Goal: Transaction & Acquisition: Subscribe to service/newsletter

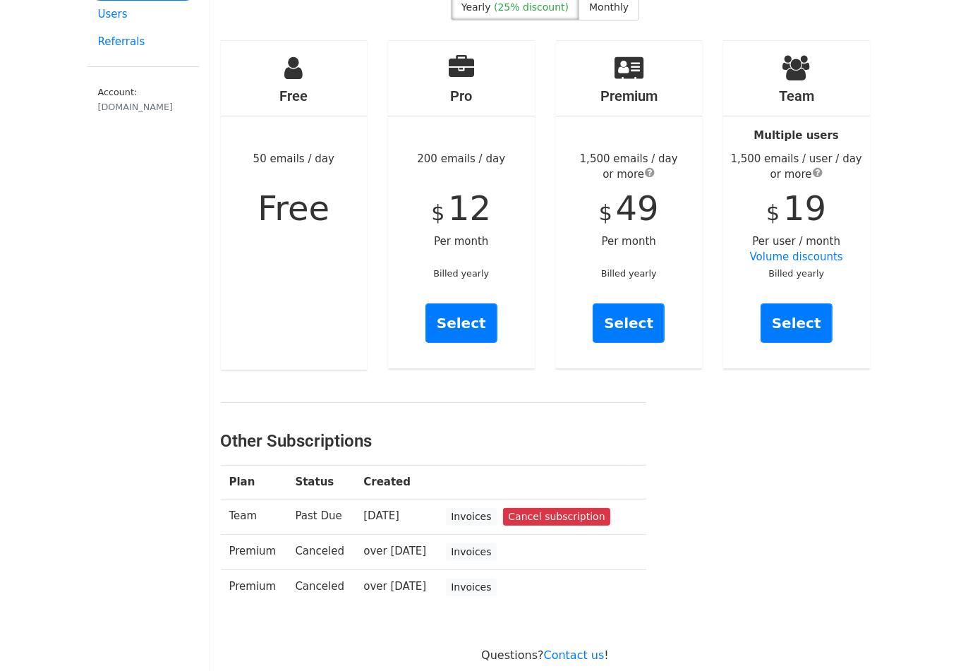
scroll to position [82, 0]
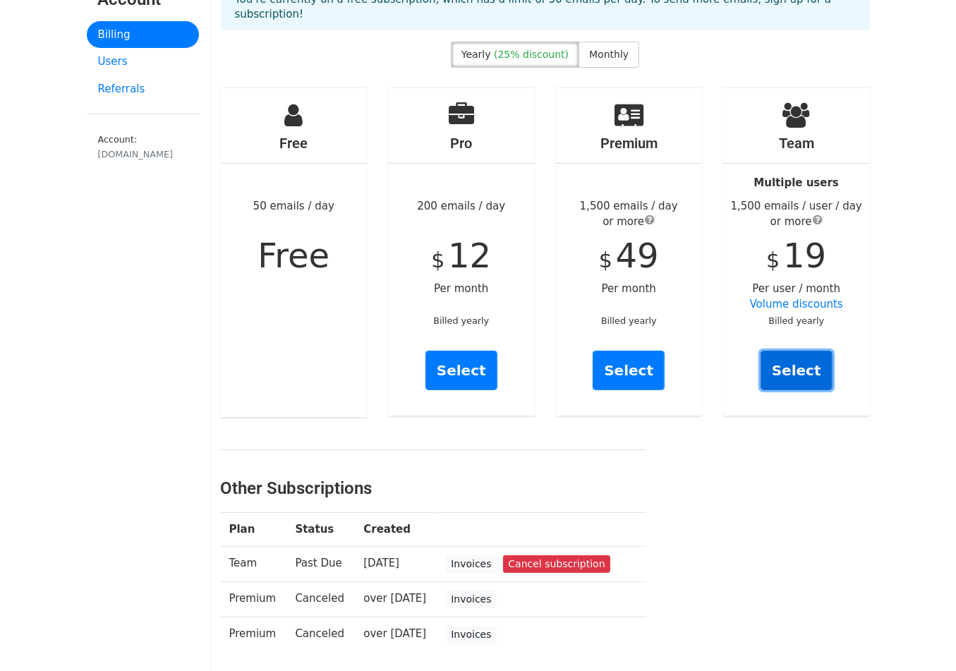
click at [809, 353] on link "Select" at bounding box center [797, 371] width 72 height 40
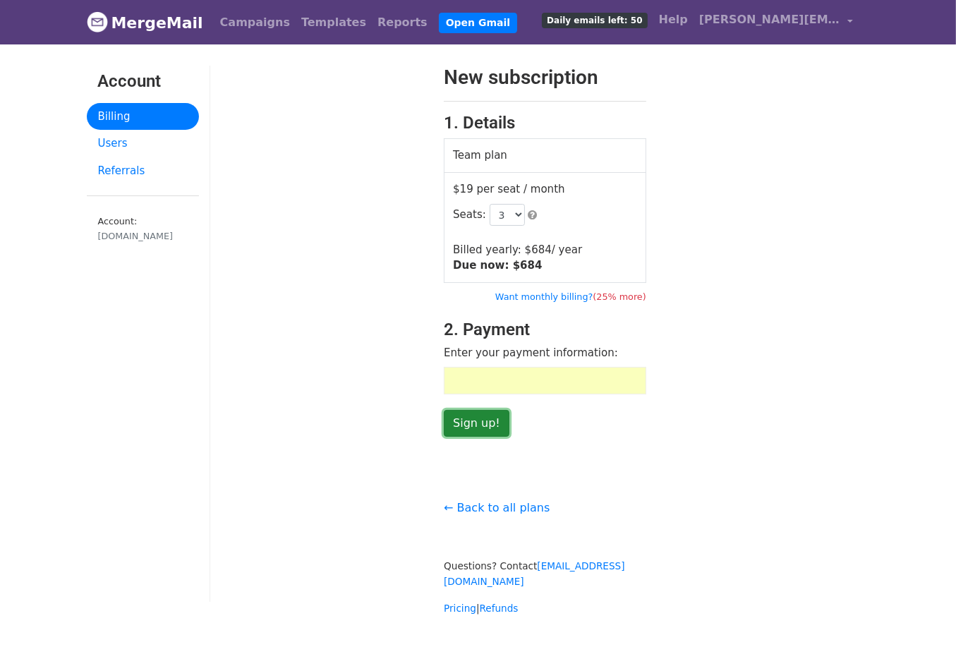
click at [468, 420] on input "Sign up!" at bounding box center [477, 423] width 66 height 27
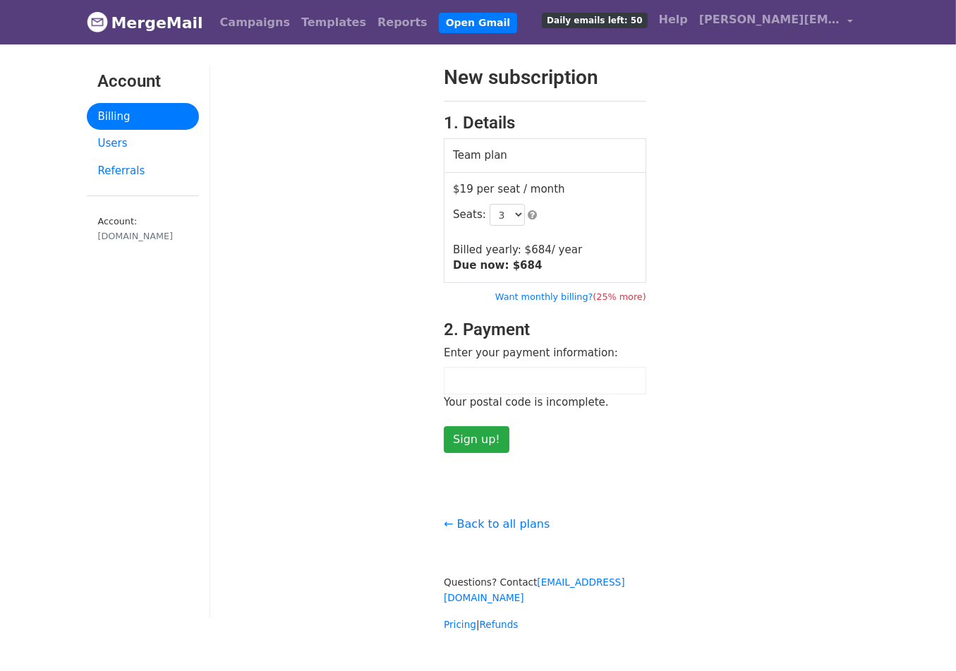
click at [567, 466] on div "New subscription 1. Details Team plan $19 per seat / month Seats: 3 4 5 6 7 8 9…" at bounding box center [545, 349] width 670 height 567
click at [485, 443] on input "Sign up!" at bounding box center [477, 439] width 66 height 27
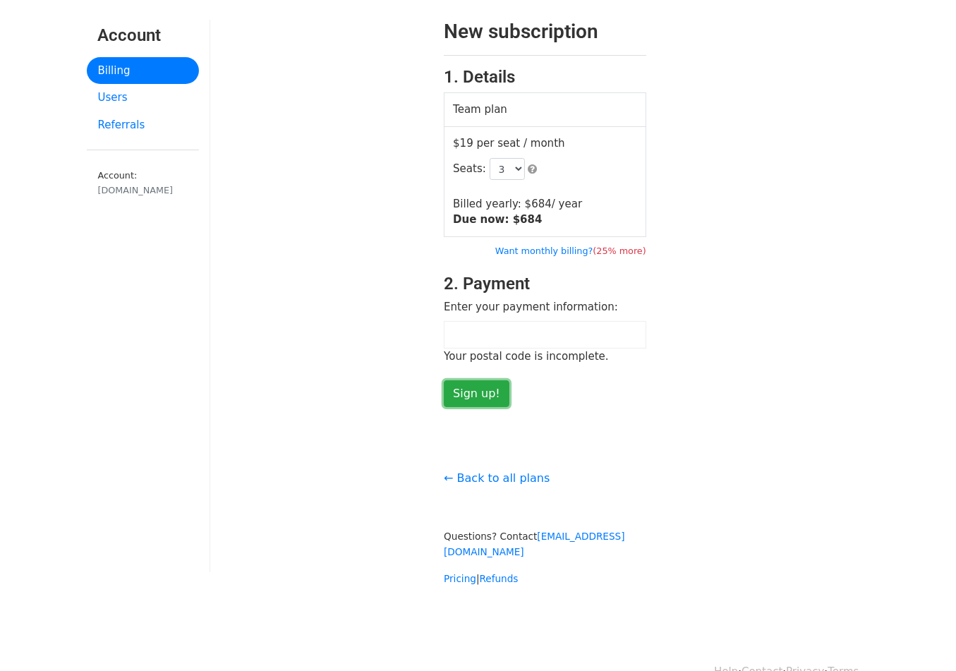
scroll to position [58, 0]
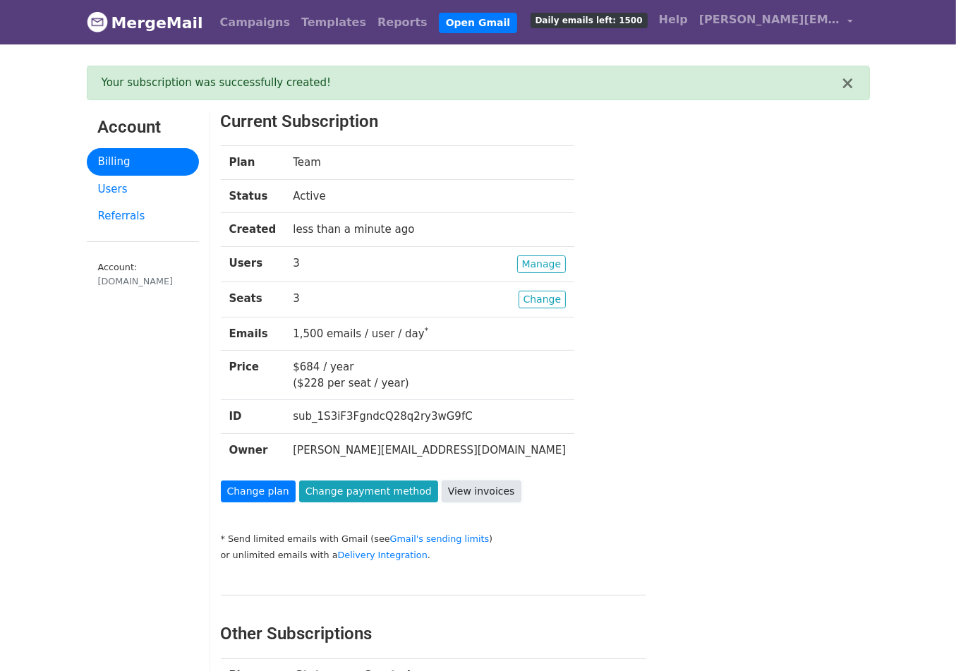
click at [465, 488] on link "View invoices" at bounding box center [482, 491] width 80 height 22
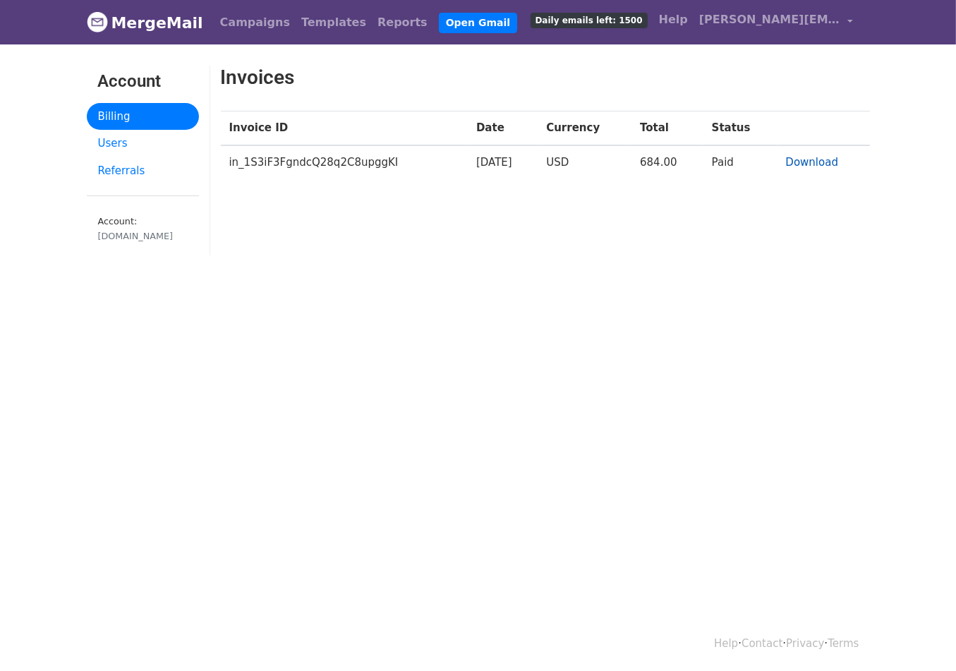
click at [818, 164] on link "Download" at bounding box center [812, 162] width 53 height 13
